Goal: Find specific page/section: Find specific page/section

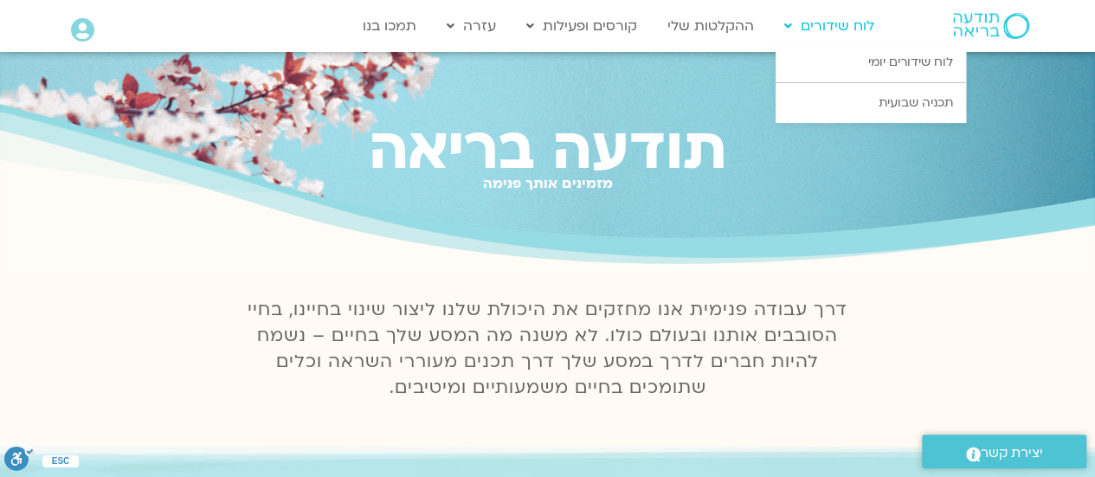
click at [831, 32] on link "לוח שידורים" at bounding box center [829, 26] width 107 height 33
click at [819, 61] on link "לוח שידורים יומי" at bounding box center [871, 62] width 190 height 40
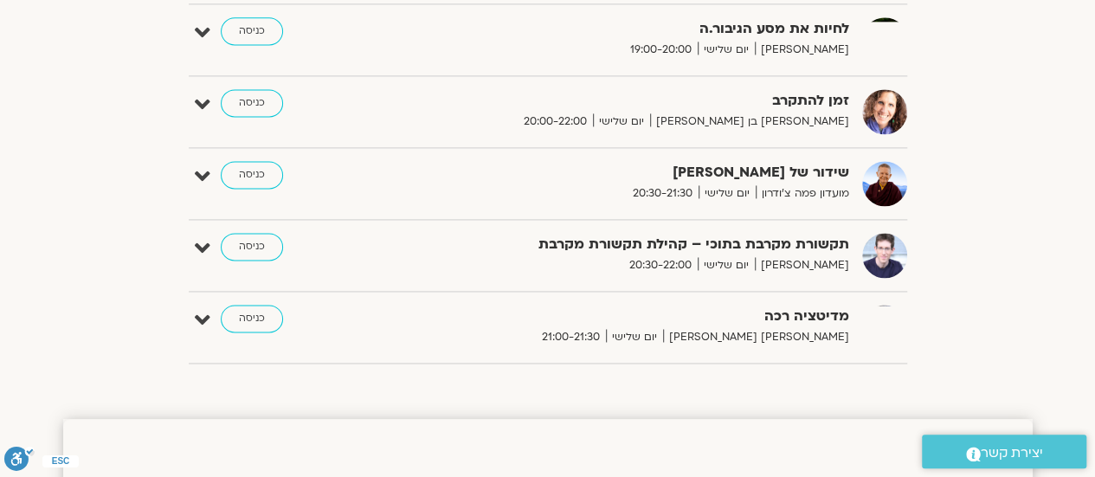
scroll to position [1212, 0]
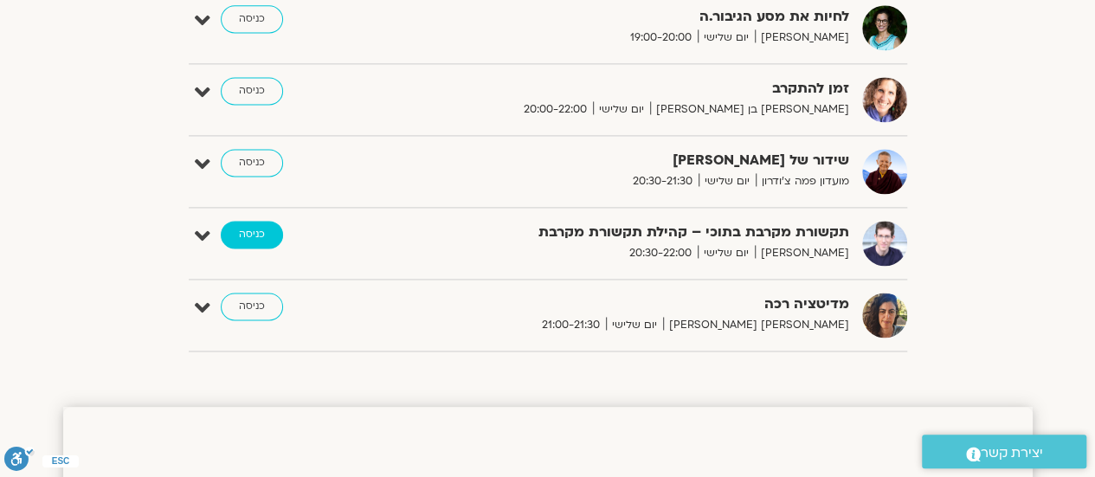
click at [258, 221] on link "כניסה" at bounding box center [252, 235] width 62 height 28
